Goal: Use online tool/utility: Utilize a website feature to perform a specific function

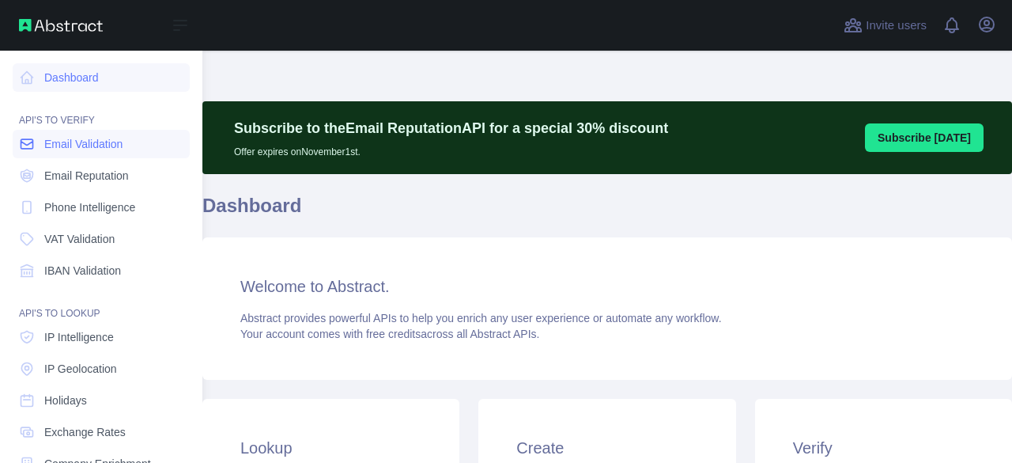
click at [115, 147] on span "Email Validation" at bounding box center [83, 144] width 78 height 16
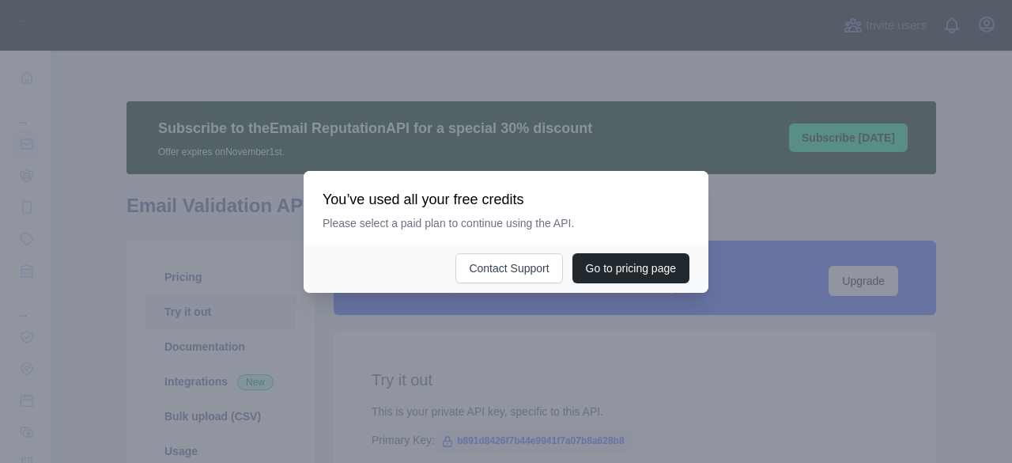
click at [363, 361] on div at bounding box center [506, 231] width 1012 height 463
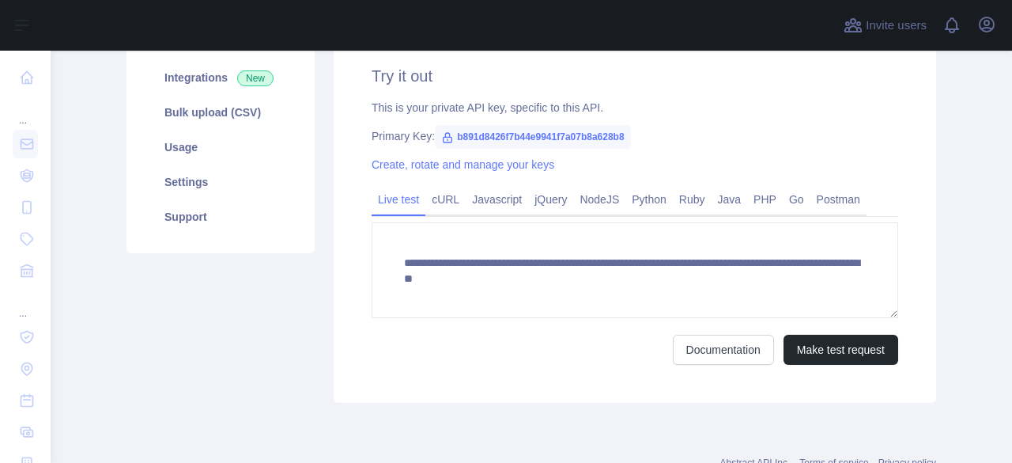
scroll to position [316, 0]
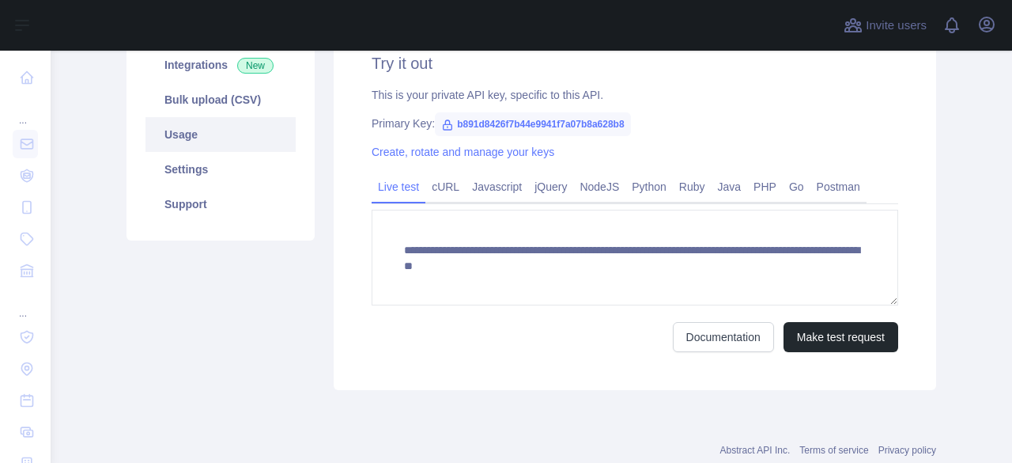
click at [195, 133] on link "Usage" at bounding box center [220, 134] width 150 height 35
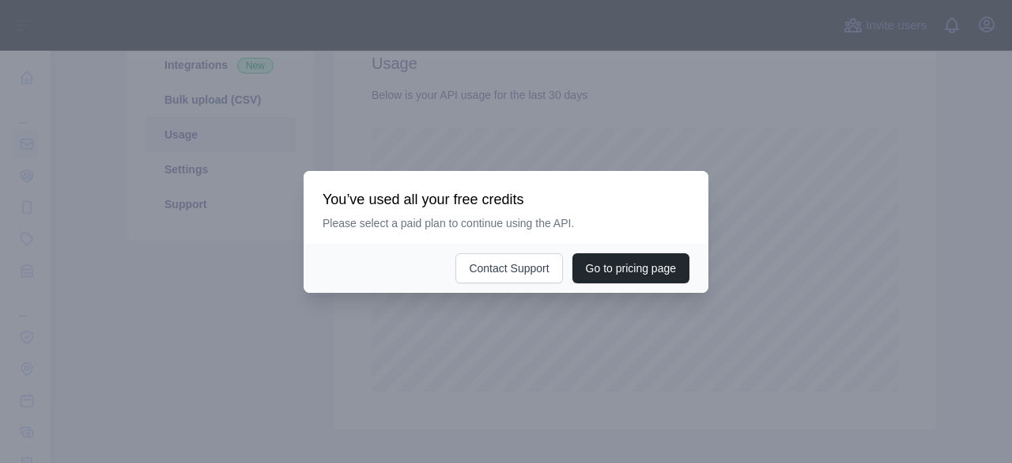
scroll to position [412, 949]
click at [550, 347] on div at bounding box center [506, 231] width 1012 height 463
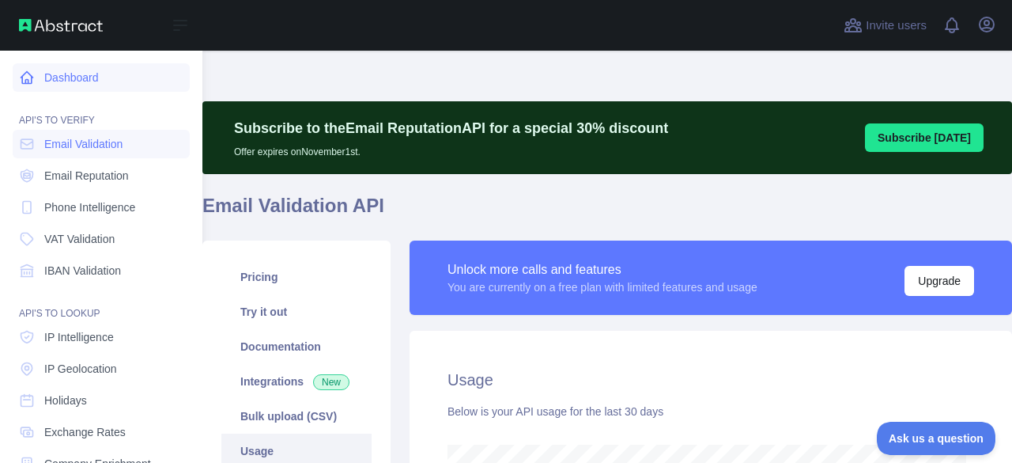
scroll to position [790268, 789870]
click at [71, 136] on span "Email Validation" at bounding box center [83, 144] width 78 height 16
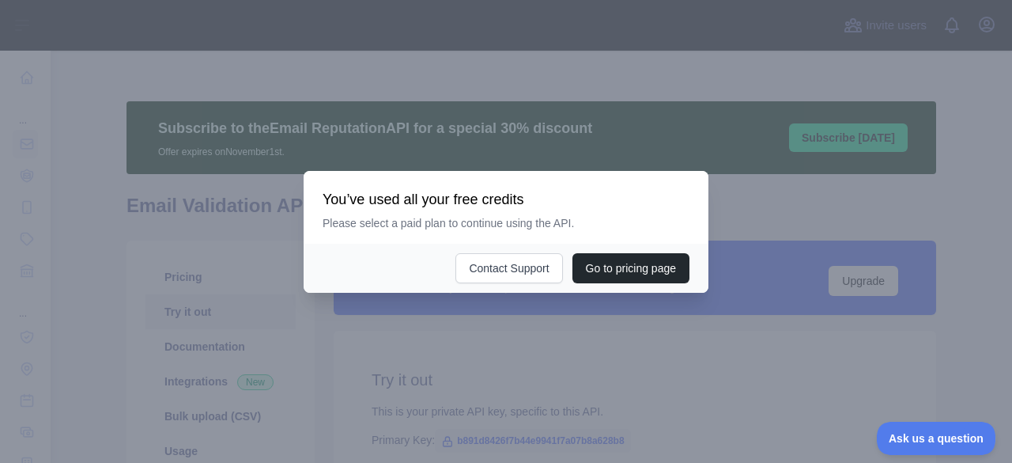
click at [543, 346] on div at bounding box center [506, 231] width 1012 height 463
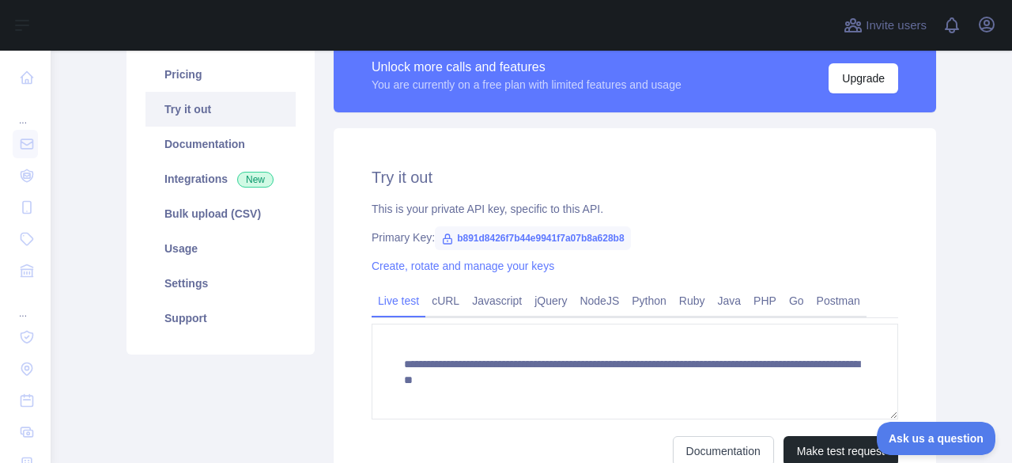
scroll to position [237, 0]
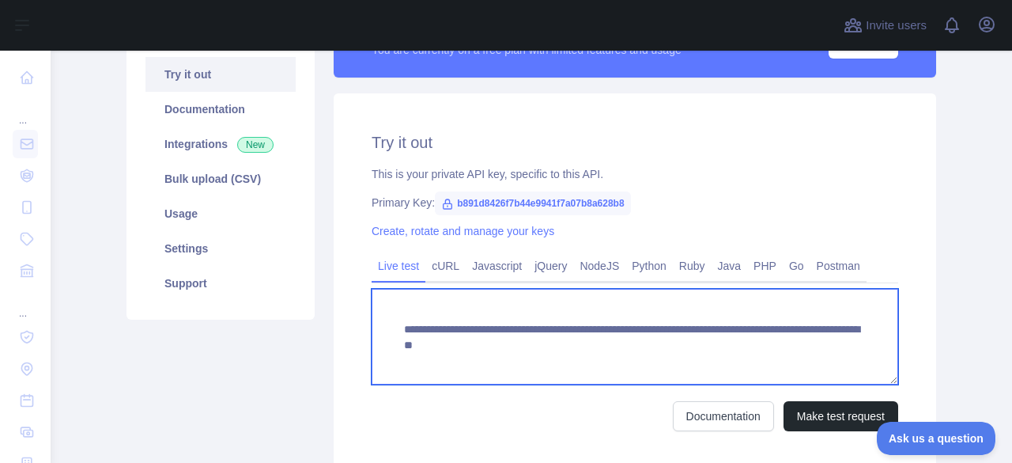
drag, startPoint x: 809, startPoint y: 344, endPoint x: 386, endPoint y: 326, distance: 423.4
click at [386, 326] on textarea "**********" at bounding box center [635, 337] width 527 height 96
